Goal: Contribute content: Add original content to the website for others to see

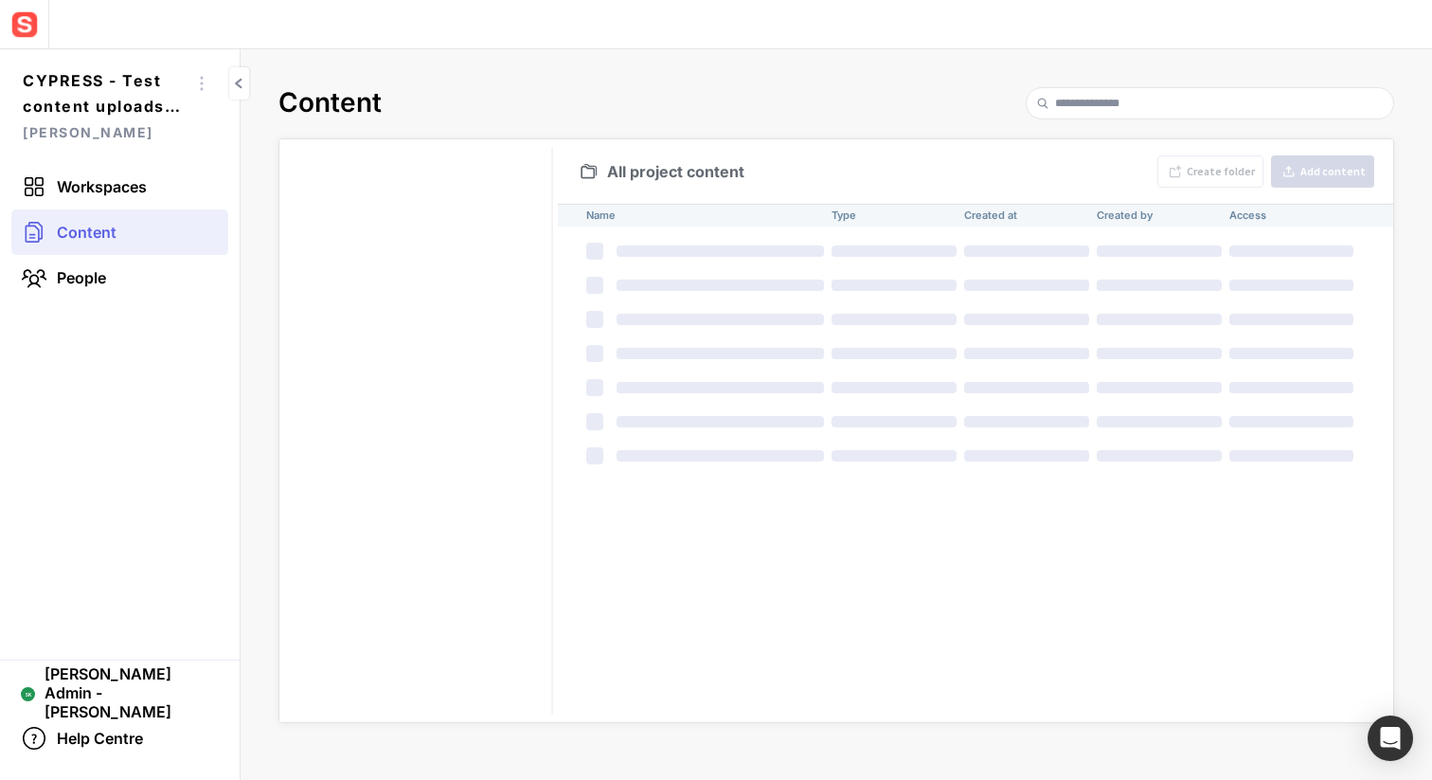
click at [16, 20] on img at bounding box center [25, 25] width 34 height 34
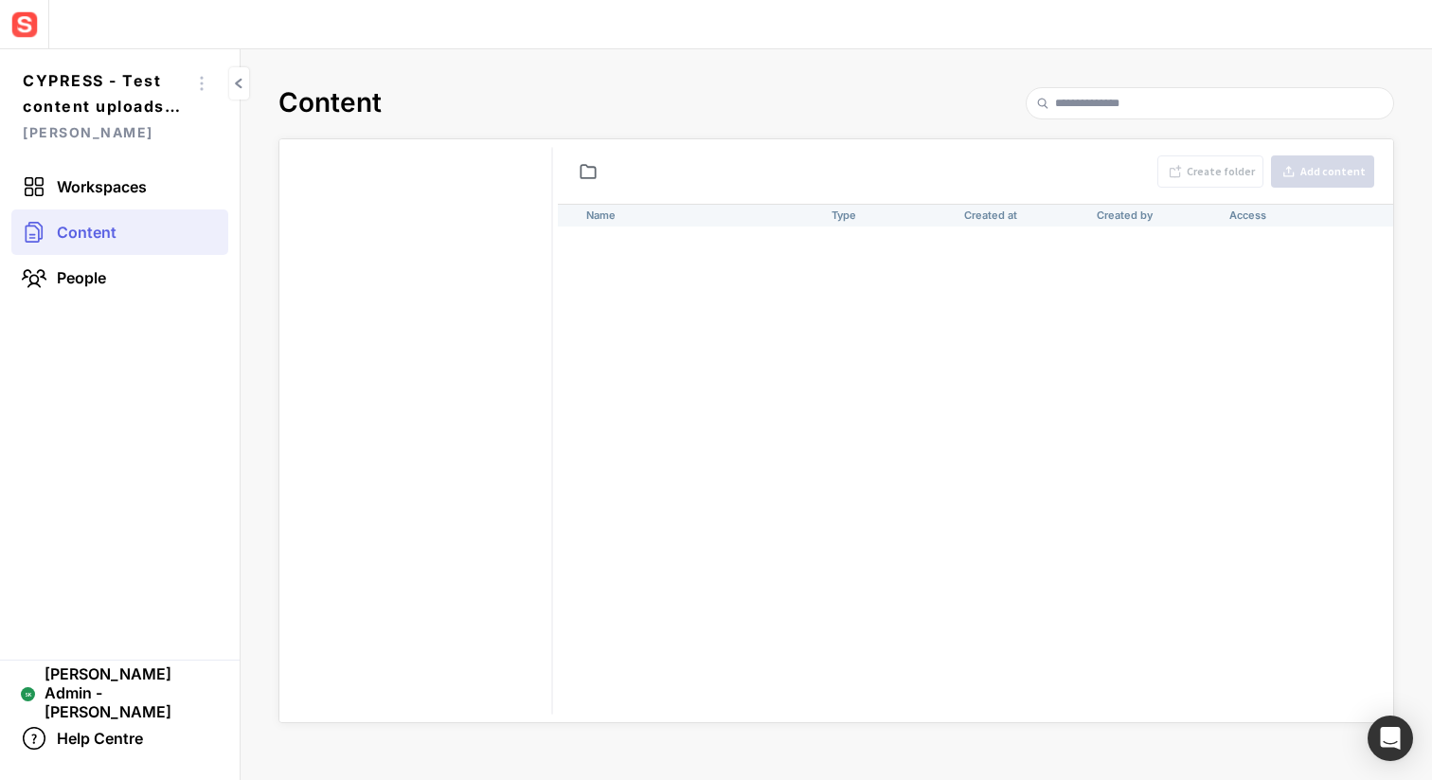
click at [18, 32] on img at bounding box center [25, 25] width 34 height 34
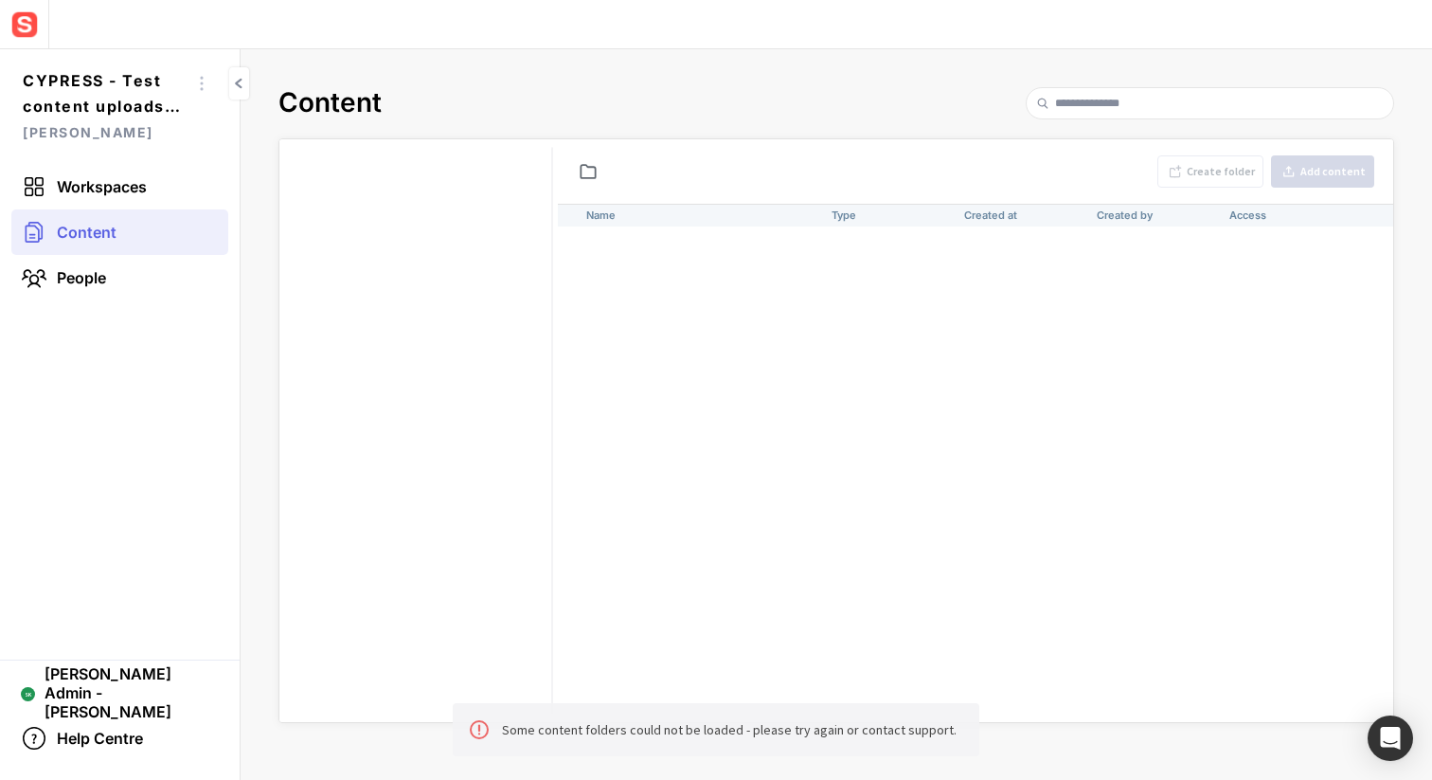
click at [18, 29] on img at bounding box center [25, 25] width 34 height 34
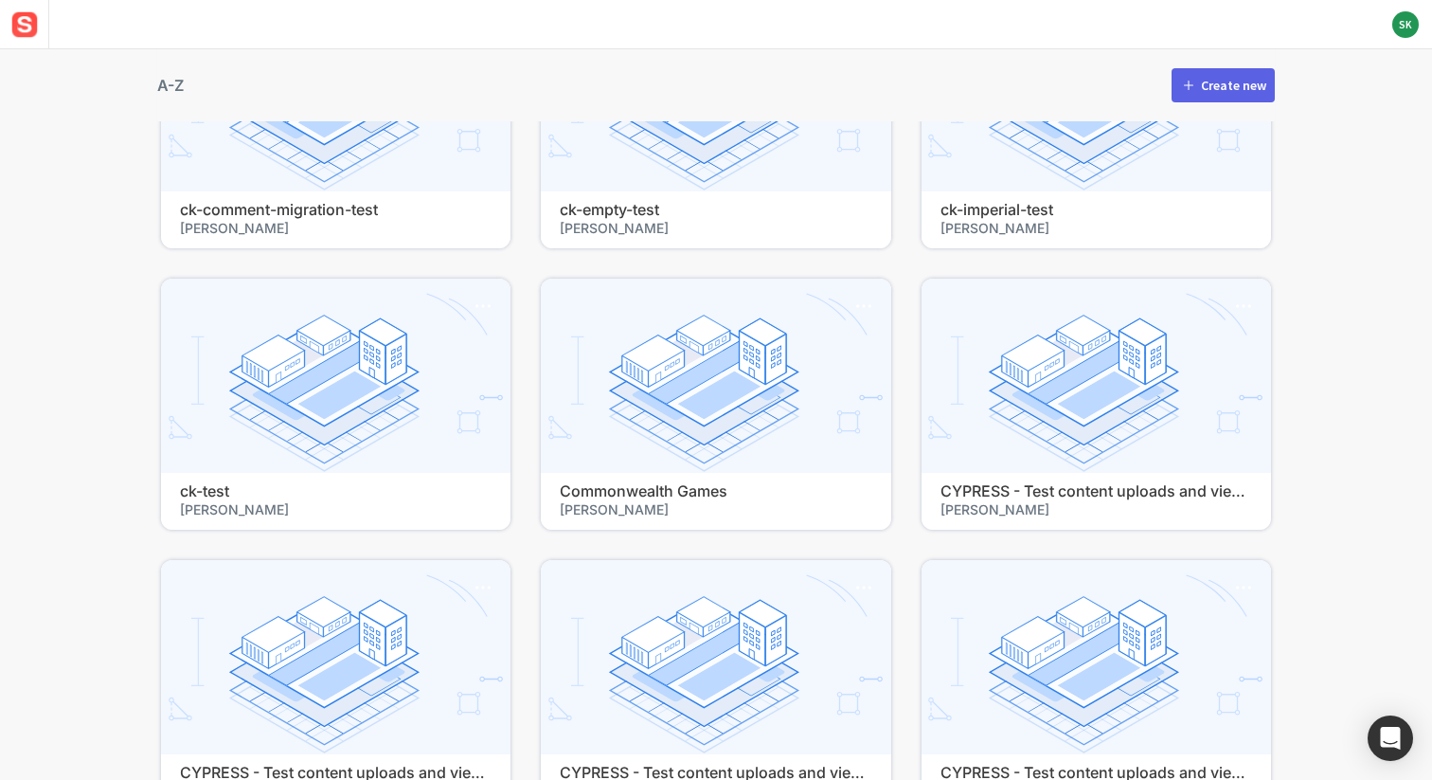
scroll to position [32412, 0]
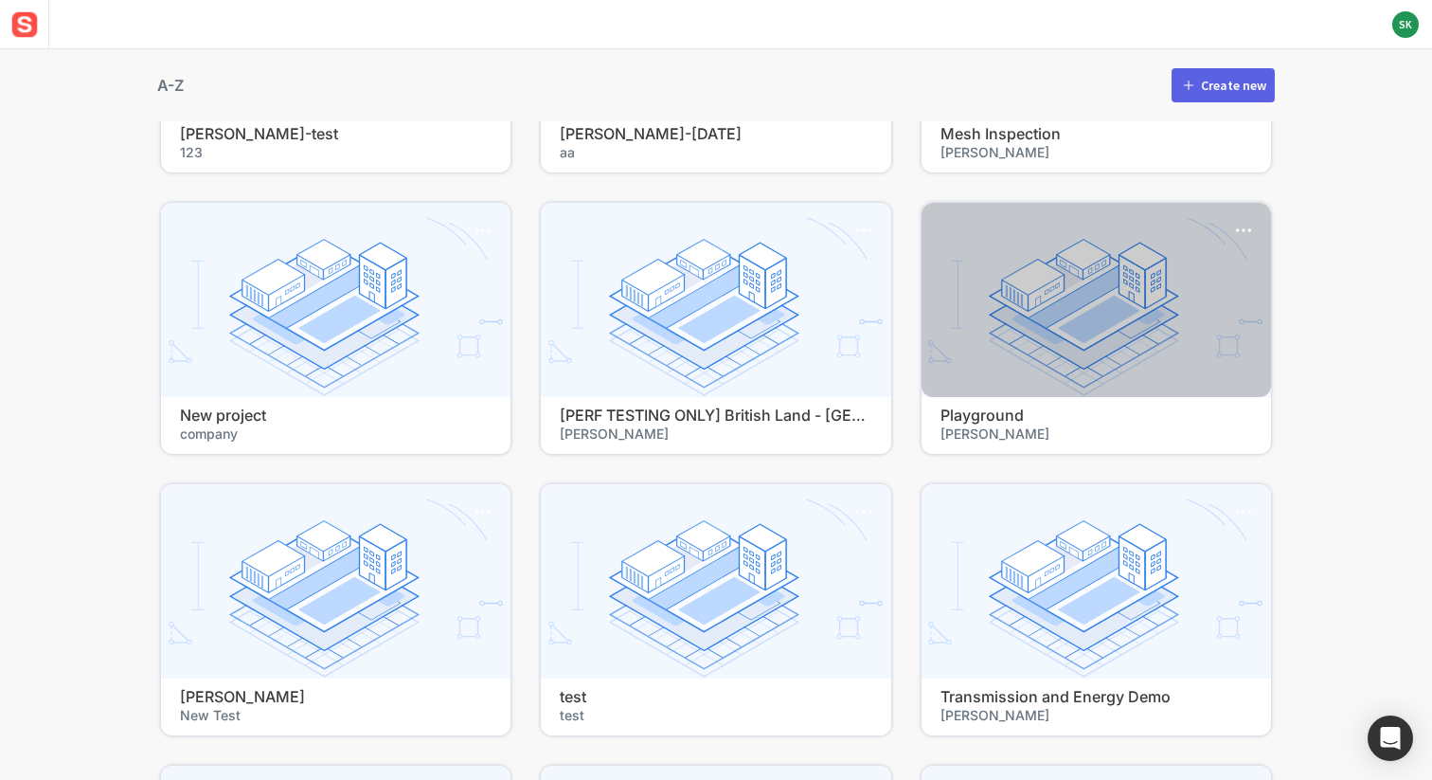
click at [964, 419] on h4 "Playground" at bounding box center [1097, 415] width 312 height 18
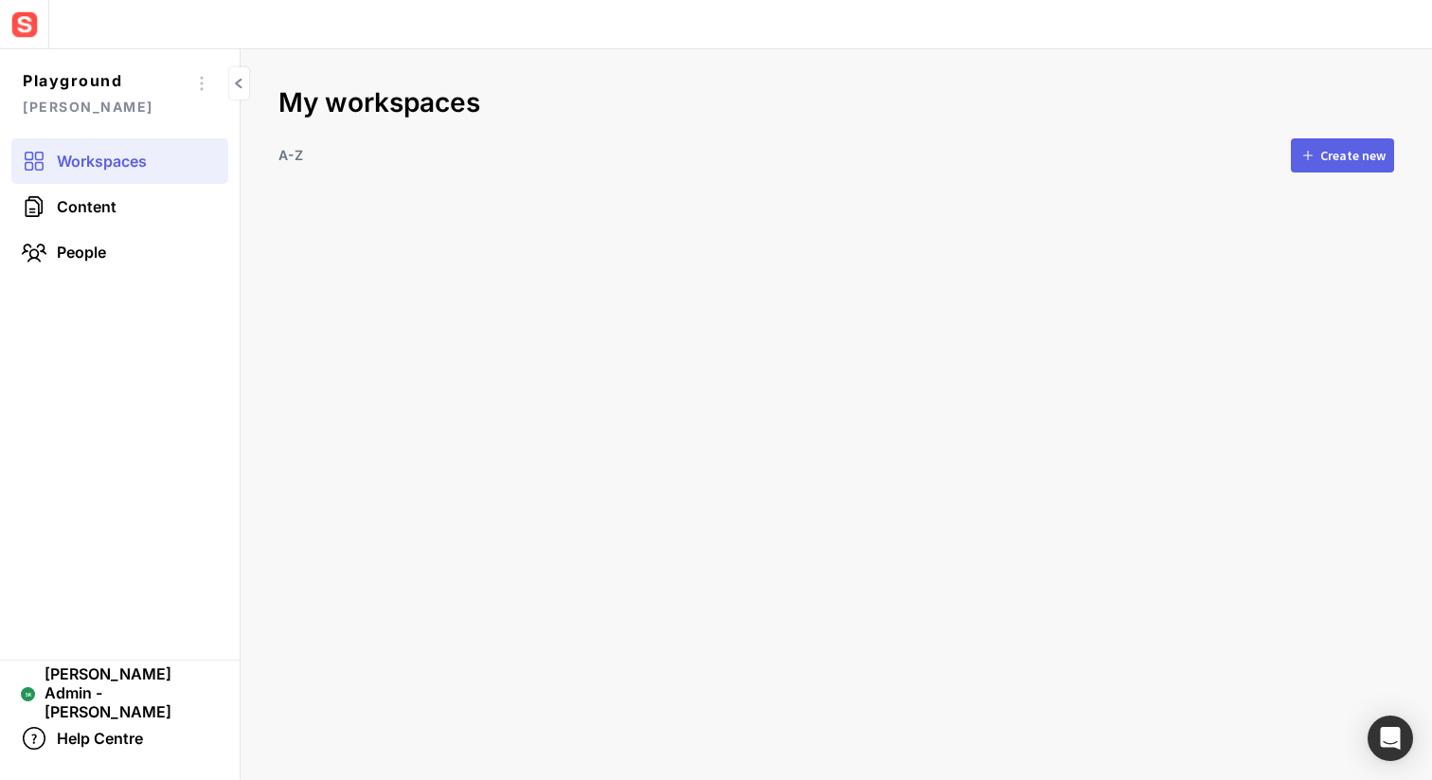
click at [1330, 157] on div "Create new" at bounding box center [1352, 155] width 65 height 13
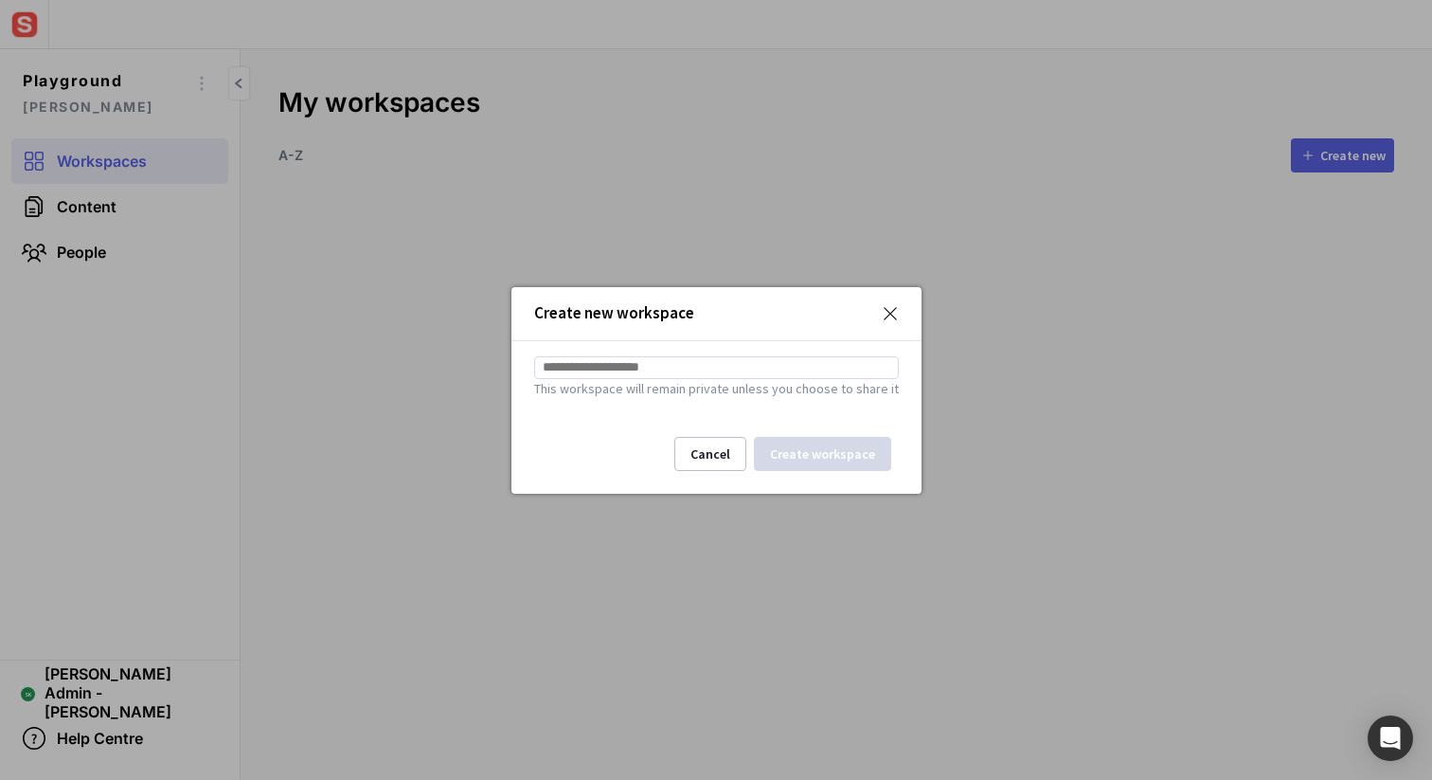
click at [630, 369] on input at bounding box center [716, 367] width 365 height 23
type input "*******"
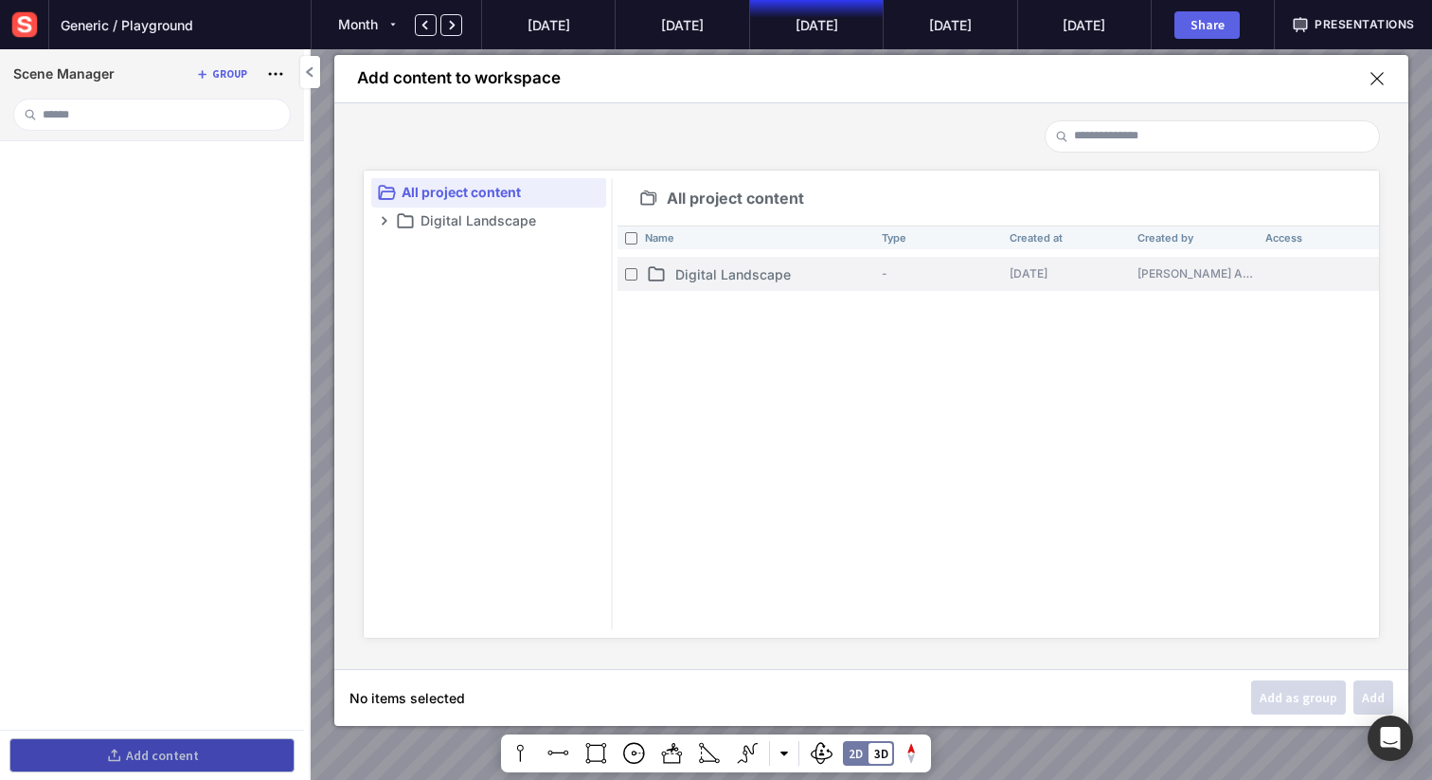
click at [700, 267] on p "Digital Landscape" at bounding box center [774, 274] width 199 height 20
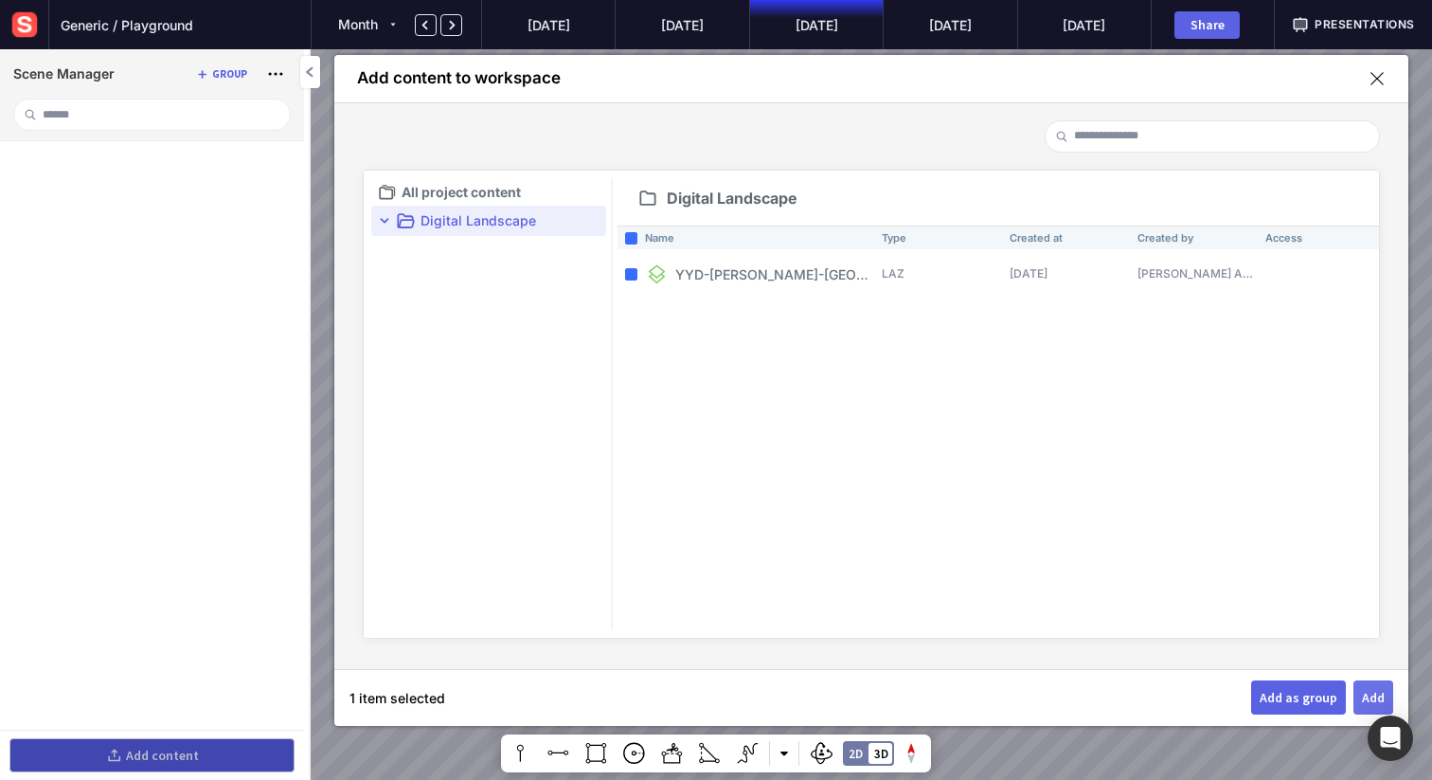
click at [1369, 695] on div "Add" at bounding box center [1373, 696] width 23 height 13
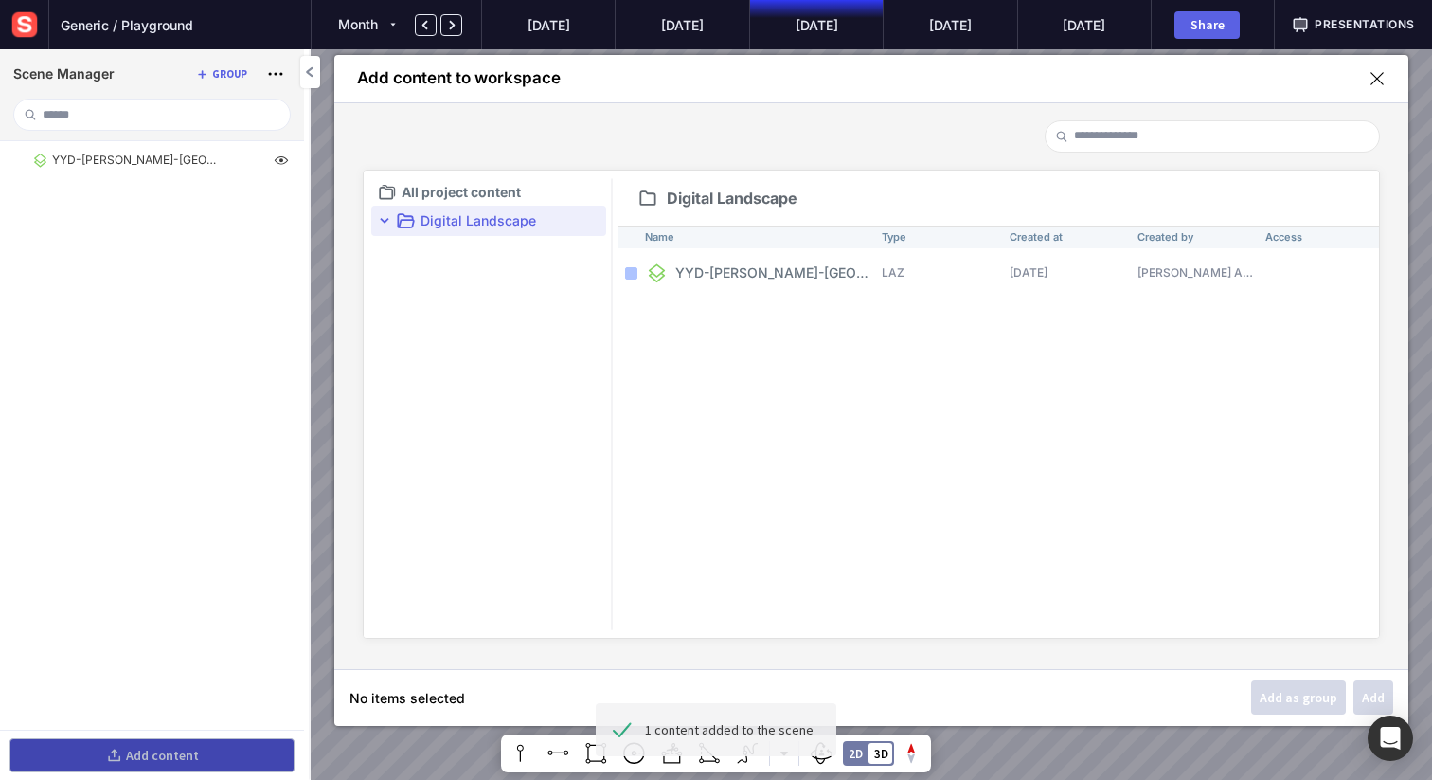
click at [1374, 81] on mapp-icon at bounding box center [1377, 78] width 17 height 17
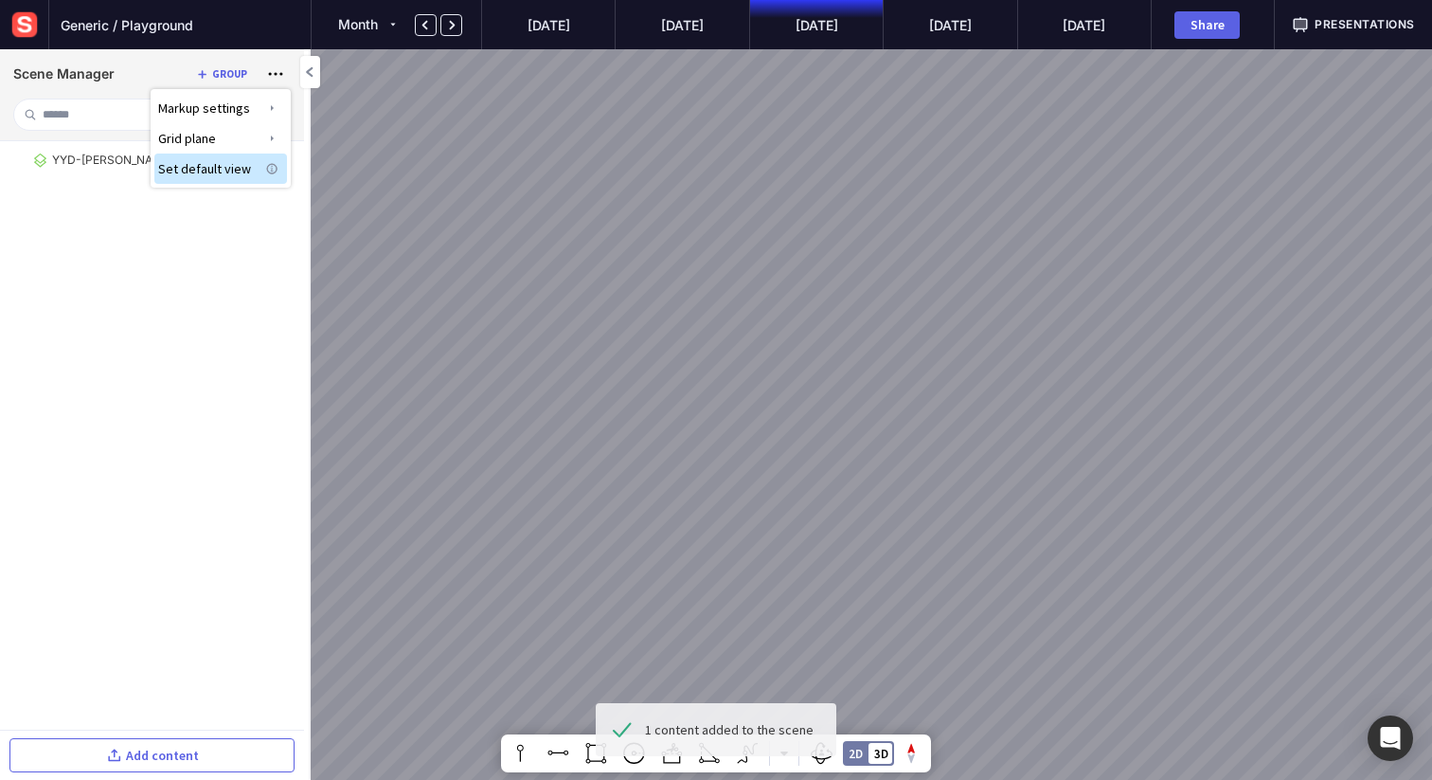
drag, startPoint x: 781, startPoint y: 558, endPoint x: 780, endPoint y: 344, distance: 214.1
click at [780, 344] on div at bounding box center [716, 390] width 1432 height 780
drag, startPoint x: 746, startPoint y: 559, endPoint x: 759, endPoint y: 367, distance: 191.7
click at [759, 367] on div at bounding box center [716, 390] width 1432 height 780
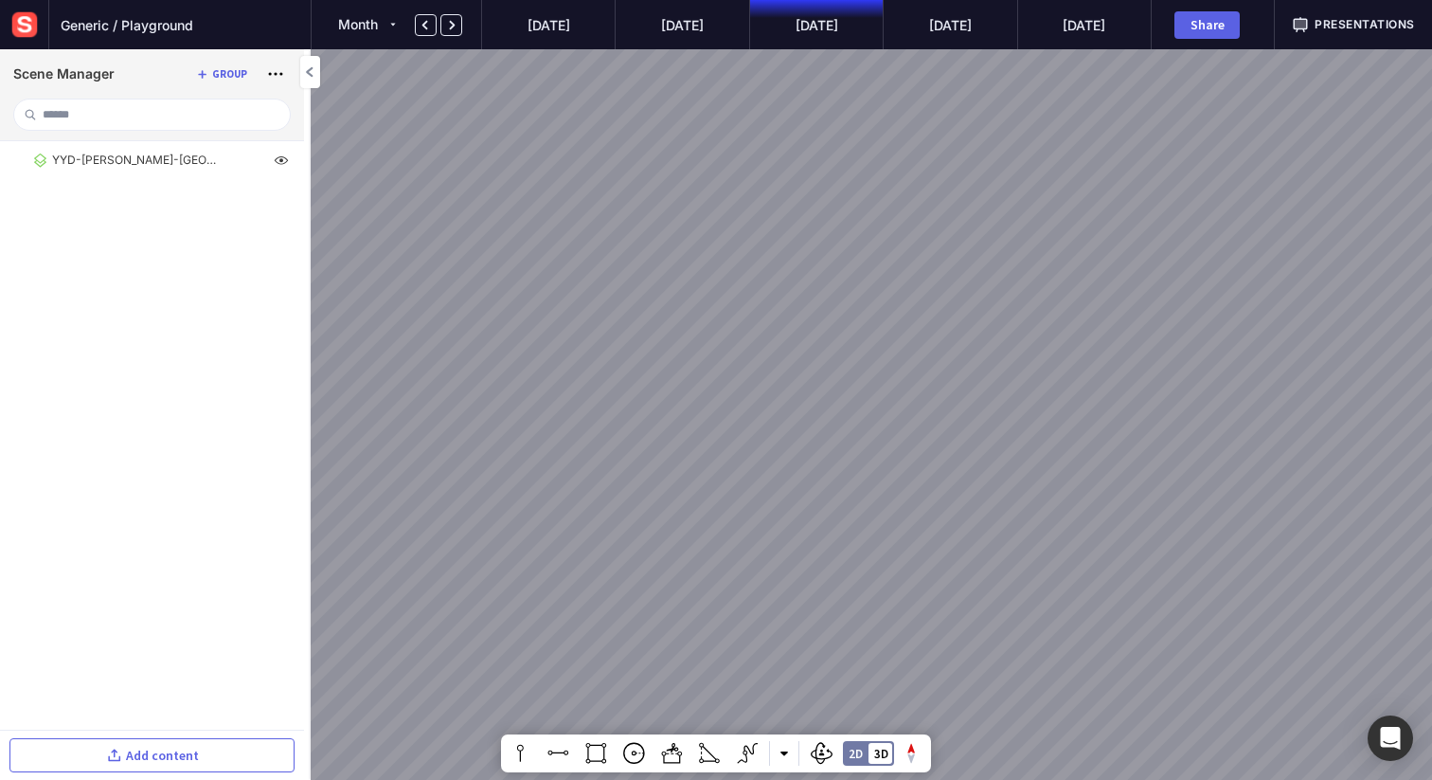
drag, startPoint x: 800, startPoint y: 470, endPoint x: 800, endPoint y: 307, distance: 162.9
click at [800, 308] on div at bounding box center [716, 390] width 1432 height 780
drag, startPoint x: 932, startPoint y: 389, endPoint x: 650, endPoint y: 401, distance: 282.5
click at [650, 401] on div at bounding box center [716, 390] width 1432 height 780
click at [309, 72] on mapp-icon at bounding box center [309, 72] width 19 height 19
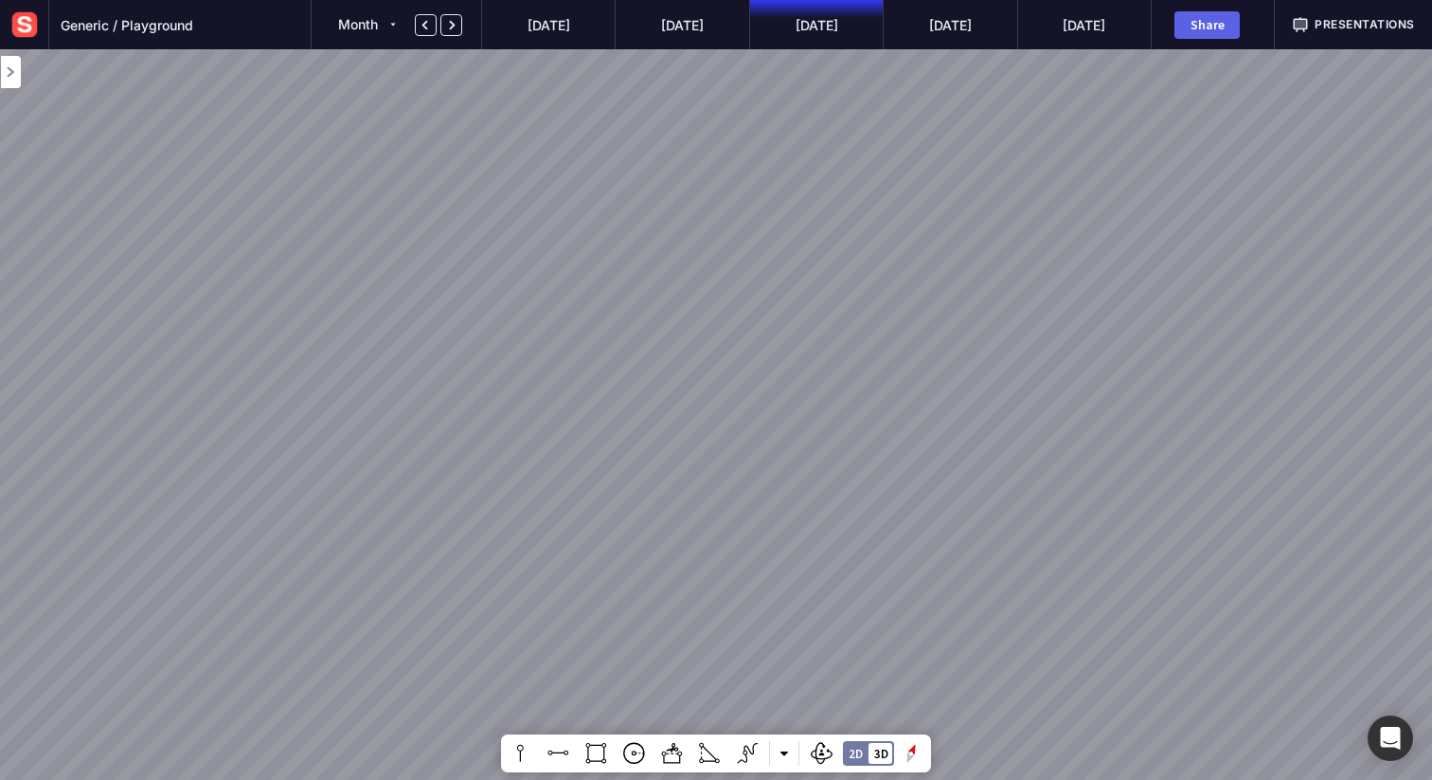
drag, startPoint x: 725, startPoint y: 467, endPoint x: 811, endPoint y: 388, distance: 116.7
click at [811, 388] on div at bounding box center [716, 390] width 1432 height 780
drag, startPoint x: 476, startPoint y: 396, endPoint x: 726, endPoint y: 491, distance: 267.4
click at [726, 491] on div at bounding box center [716, 390] width 1432 height 780
drag, startPoint x: 951, startPoint y: 438, endPoint x: 730, endPoint y: 439, distance: 220.7
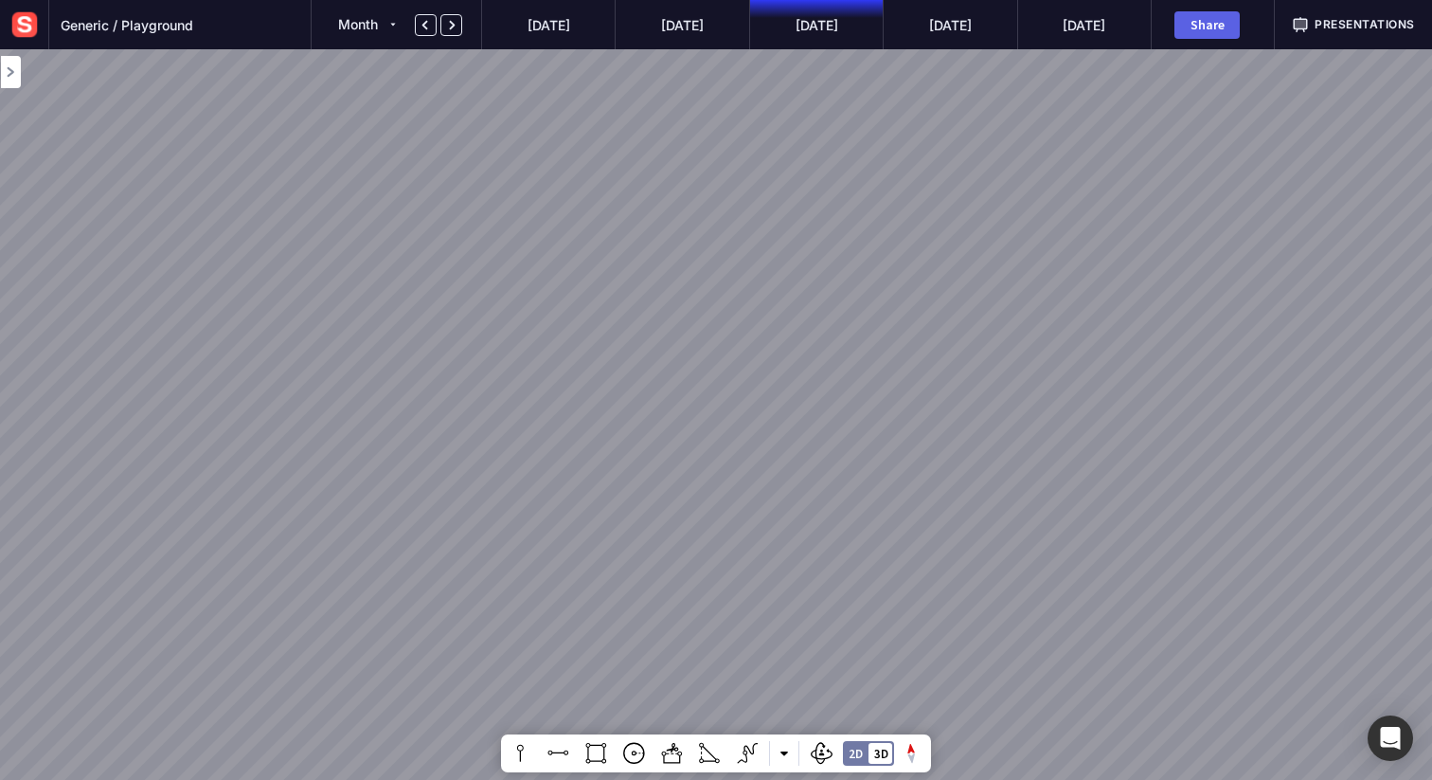
click at [730, 439] on div at bounding box center [716, 390] width 1432 height 780
drag, startPoint x: 708, startPoint y: 466, endPoint x: 652, endPoint y: 480, distance: 58.6
click at [652, 480] on div at bounding box center [716, 390] width 1432 height 780
drag, startPoint x: 676, startPoint y: 446, endPoint x: 659, endPoint y: 445, distance: 17.1
click at [659, 445] on div at bounding box center [716, 390] width 1432 height 780
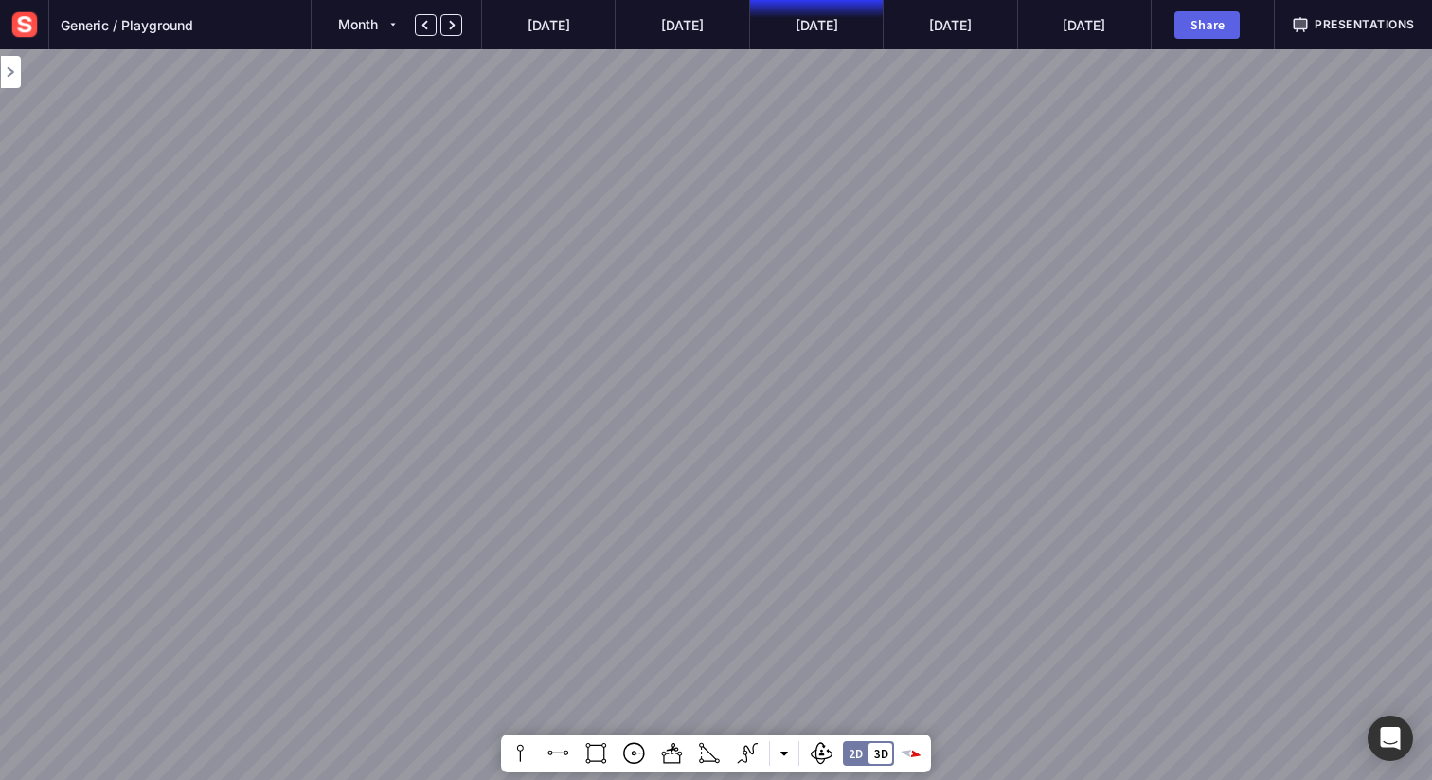
drag, startPoint x: 798, startPoint y: 462, endPoint x: 730, endPoint y: 458, distance: 68.3
click at [730, 458] on div at bounding box center [716, 390] width 1432 height 780
drag, startPoint x: 789, startPoint y: 401, endPoint x: 790, endPoint y: 483, distance: 82.4
click at [790, 483] on div at bounding box center [716, 390] width 1432 height 780
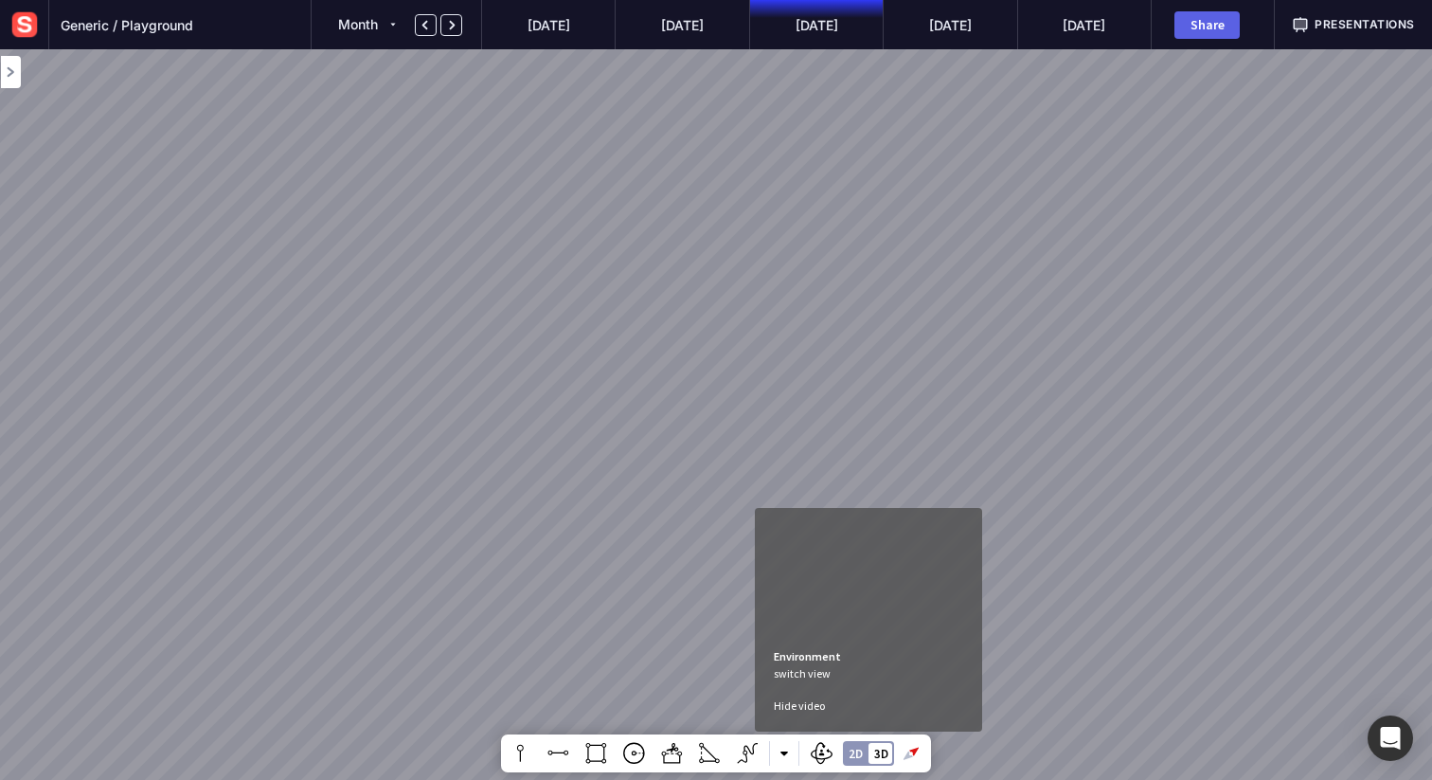
click at [863, 749] on div "2D 3D" at bounding box center [868, 753] width 51 height 25
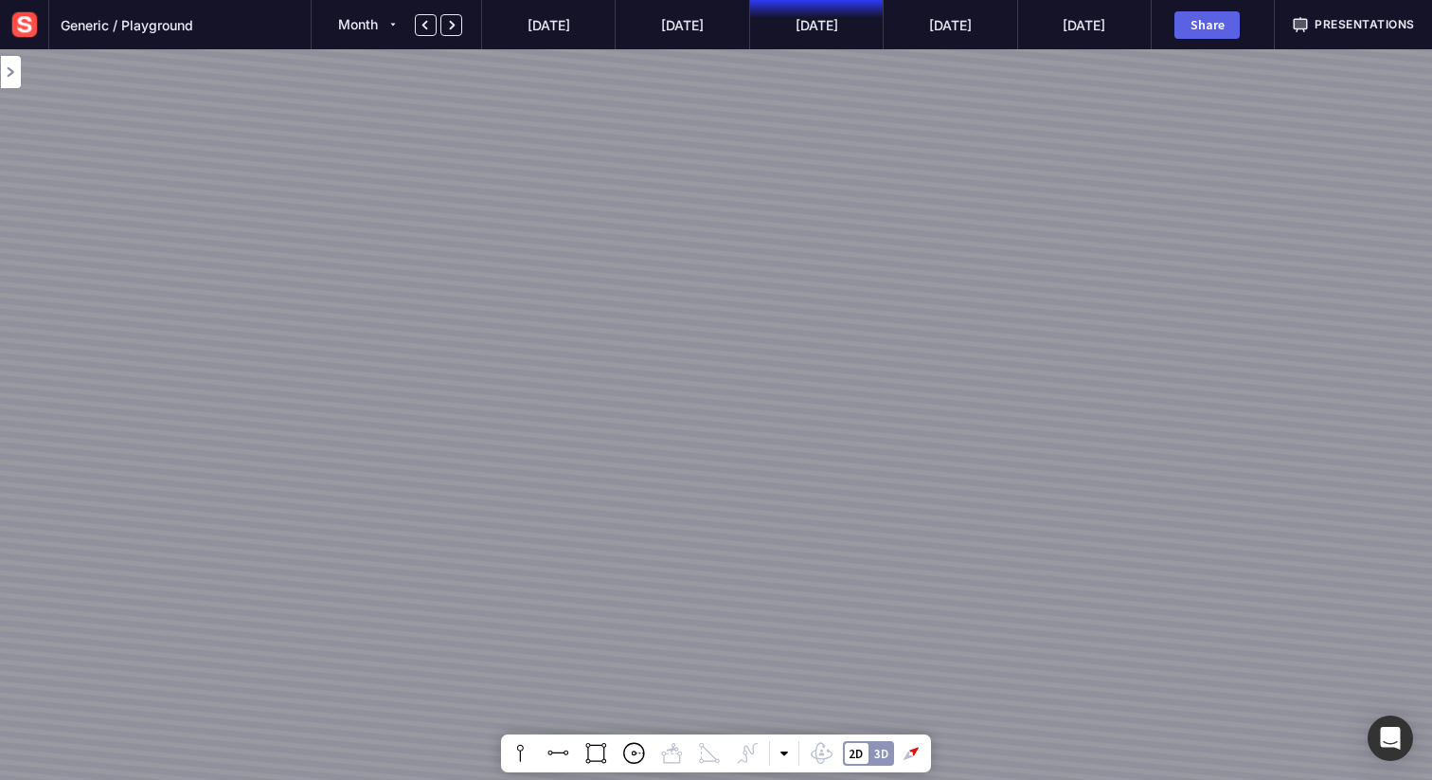
click at [863, 749] on div "2D 3D" at bounding box center [868, 753] width 51 height 25
drag, startPoint x: 732, startPoint y: 516, endPoint x: 732, endPoint y: 308, distance: 208.4
click at [732, 311] on div at bounding box center [716, 390] width 1432 height 780
drag, startPoint x: 731, startPoint y: 576, endPoint x: 733, endPoint y: 331, distance: 245.3
click at [733, 331] on div at bounding box center [716, 390] width 1432 height 780
